Goal: Find specific page/section

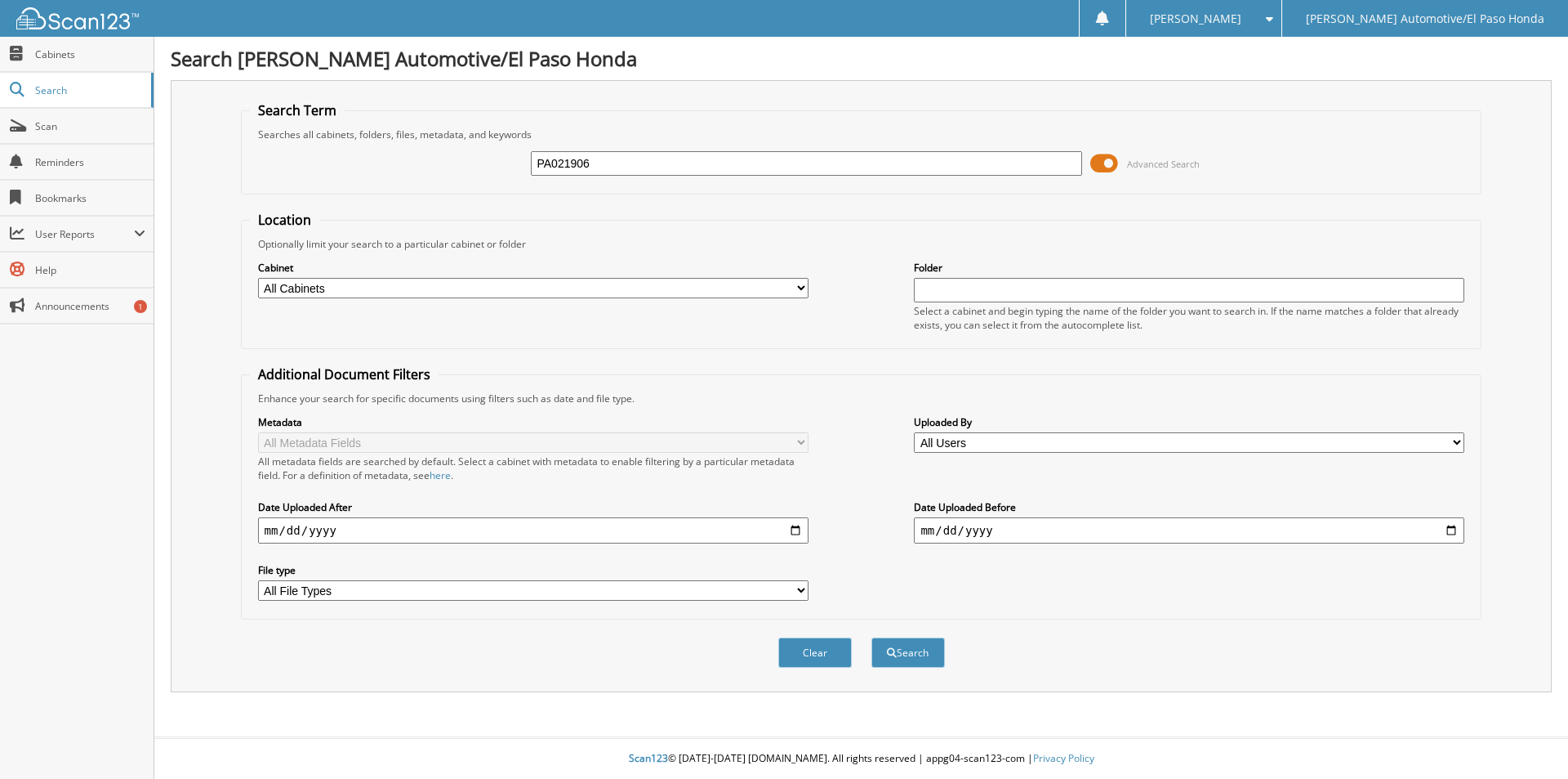
type input "PA021906"
click at [871, 637] on button "Search" at bounding box center [908, 652] width 74 height 30
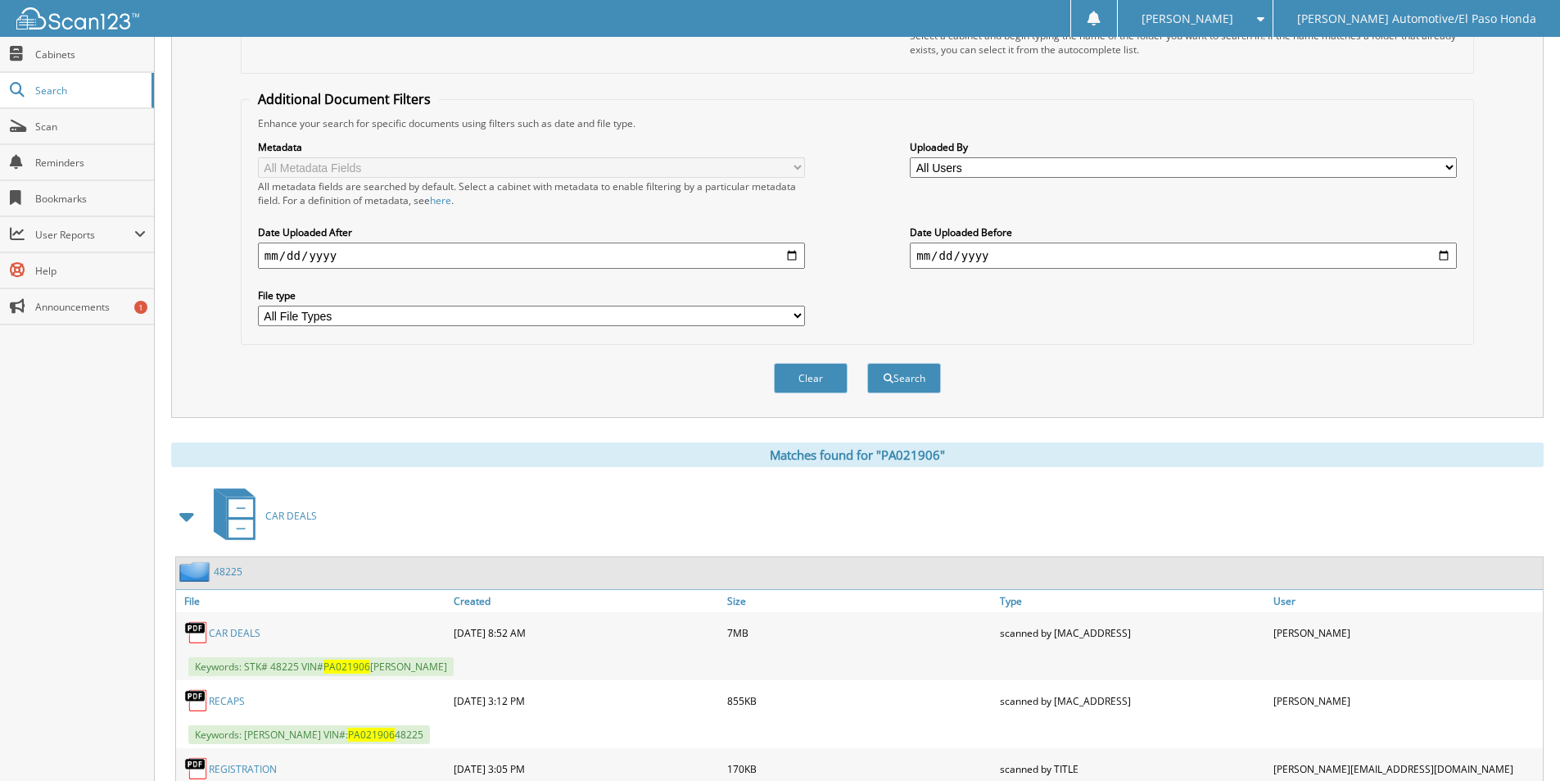
scroll to position [362, 0]
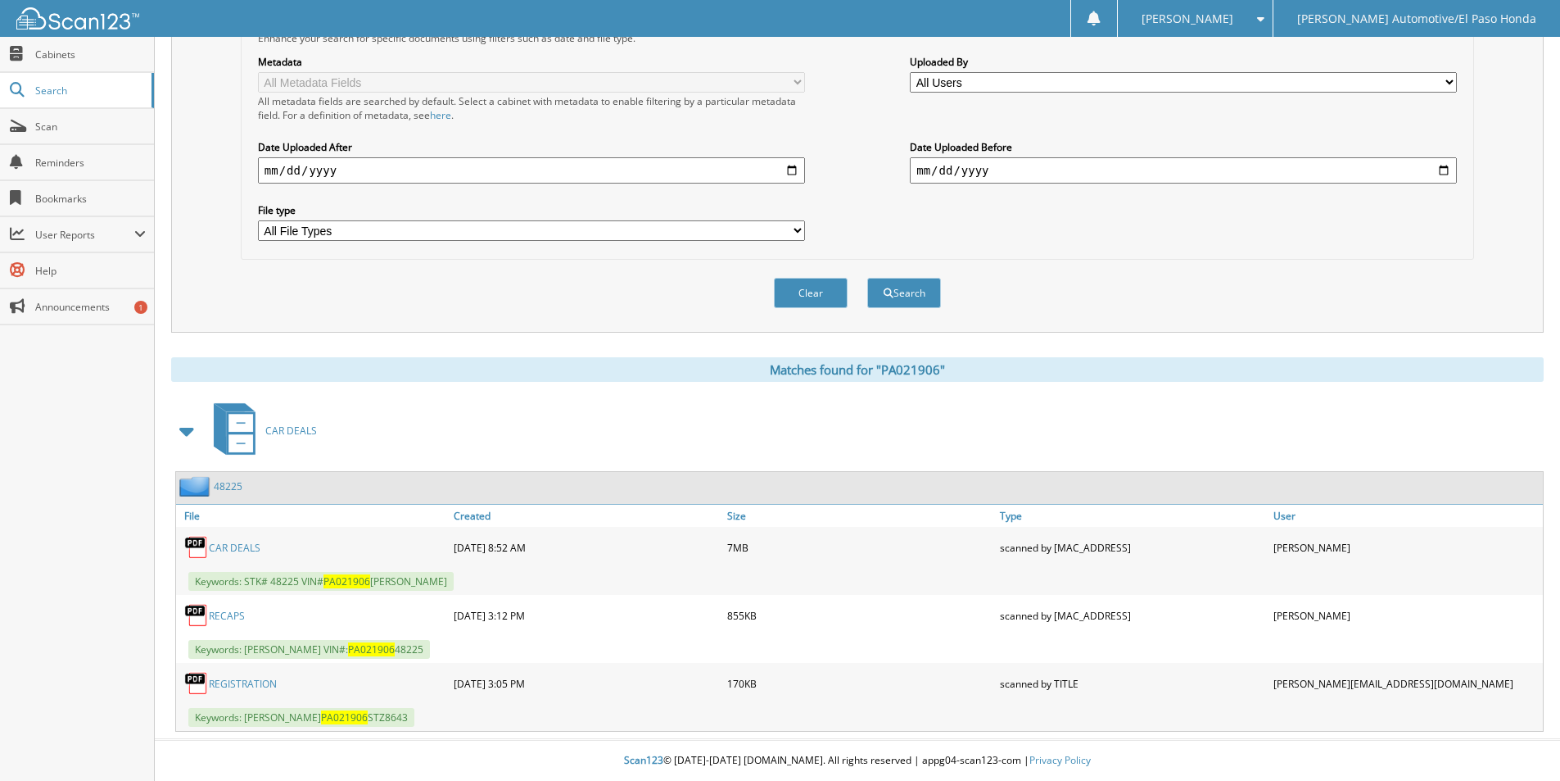
click at [233, 546] on link "CAR DEALS" at bounding box center [235, 548] width 52 height 14
